Goal: Task Accomplishment & Management: Use online tool/utility

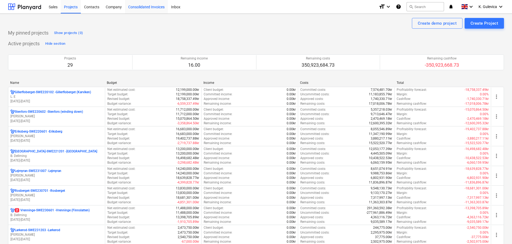
drag, startPoint x: 150, startPoint y: 7, endPoint x: 150, endPoint y: 12, distance: 5.6
click at [150, 7] on div "Consolidated Invoices" at bounding box center [146, 7] width 43 height 14
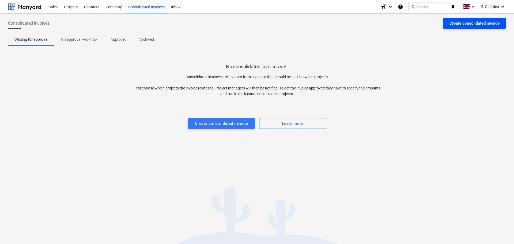
click at [469, 24] on div "Create consolidated invoice" at bounding box center [475, 23] width 50 height 7
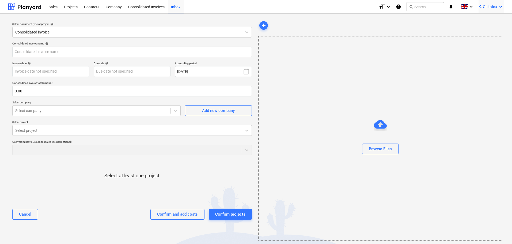
click at [488, 7] on span "K. Gulevica" at bounding box center [488, 7] width 18 height 4
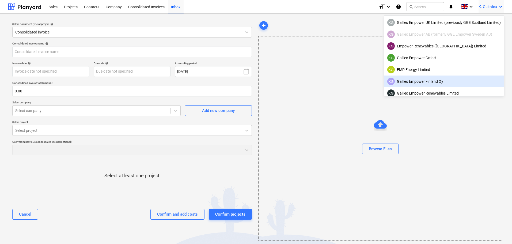
click at [422, 82] on div "KG Galileo Empower Finland Oy" at bounding box center [445, 81] width 114 height 7
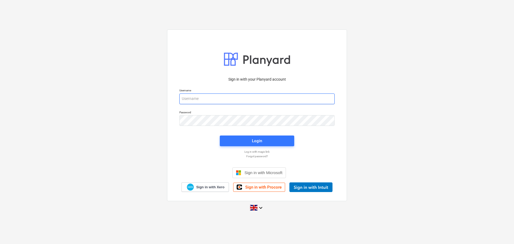
type input "[EMAIL_ADDRESS][DOMAIN_NAME]"
